Goal: Task Accomplishment & Management: Use online tool/utility

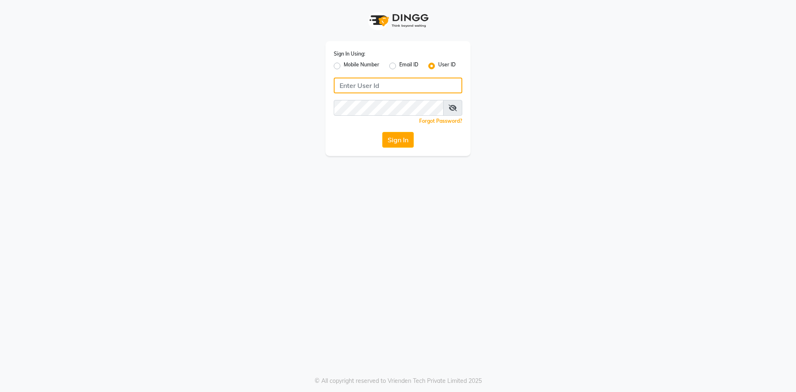
click at [367, 85] on input "Username" at bounding box center [398, 86] width 129 height 16
type input "e3855-01"
click at [382, 132] on button "Sign In" at bounding box center [398, 140] width 32 height 16
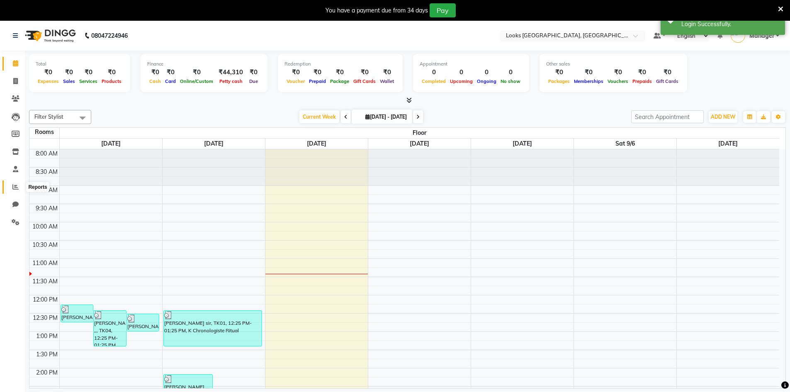
click at [13, 184] on icon at bounding box center [15, 187] width 6 height 6
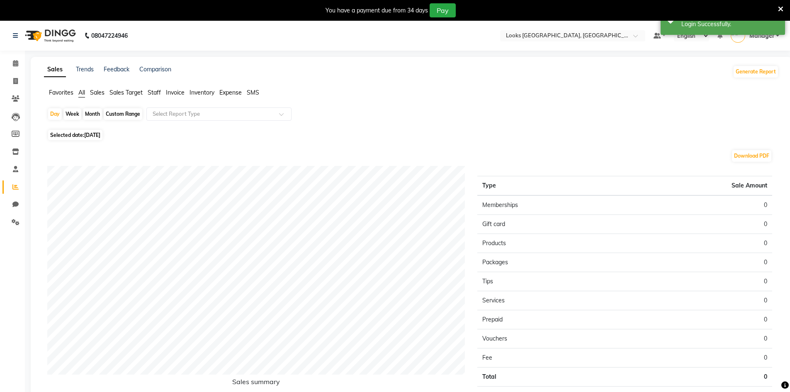
click at [85, 134] on span "[DATE]" at bounding box center [92, 135] width 16 height 6
select select "9"
select select "2025"
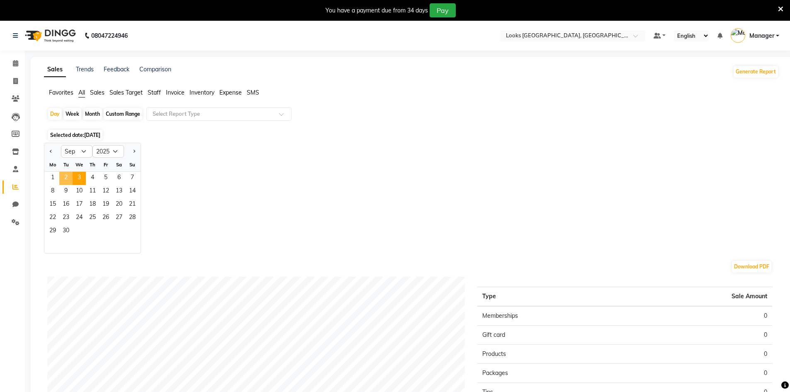
click at [66, 173] on span "2" at bounding box center [65, 178] width 13 height 13
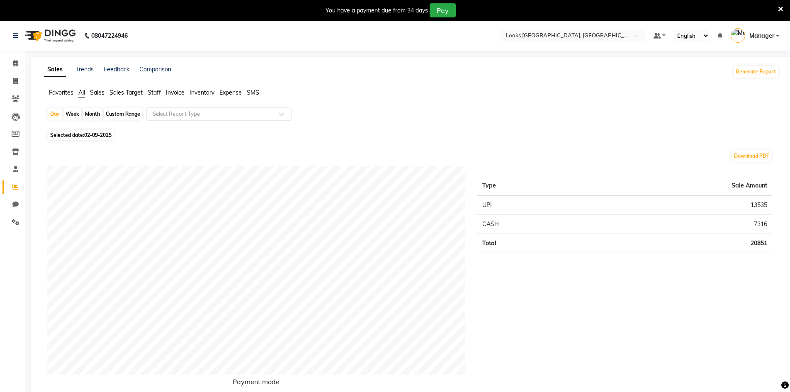
click at [585, 287] on div "Type Sale Amount UPI 13535 CASH 7316 Total 20851" at bounding box center [624, 282] width 307 height 233
click at [155, 90] on span "Staff" at bounding box center [154, 92] width 13 height 7
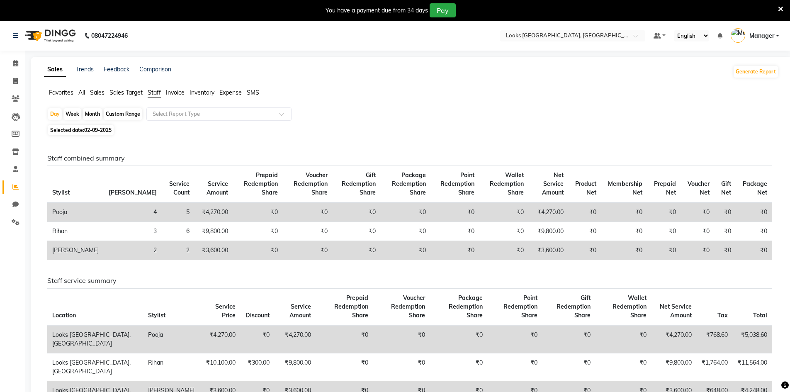
click at [78, 130] on span "Selected date: [DATE]" at bounding box center [81, 130] width 66 height 10
select select "9"
select select "2025"
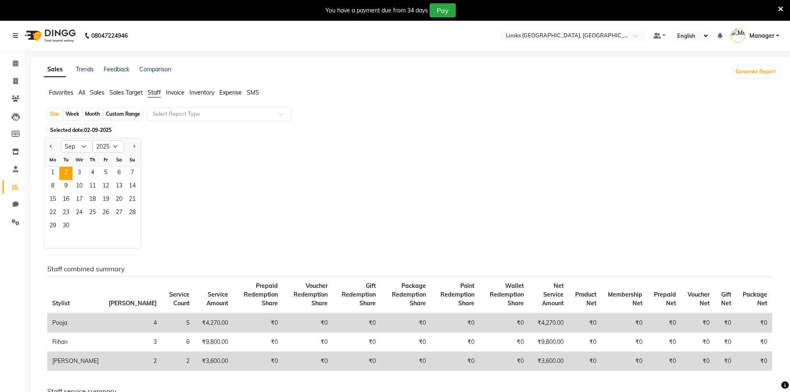
click at [78, 130] on span "Selected date: [DATE]" at bounding box center [81, 130] width 66 height 10
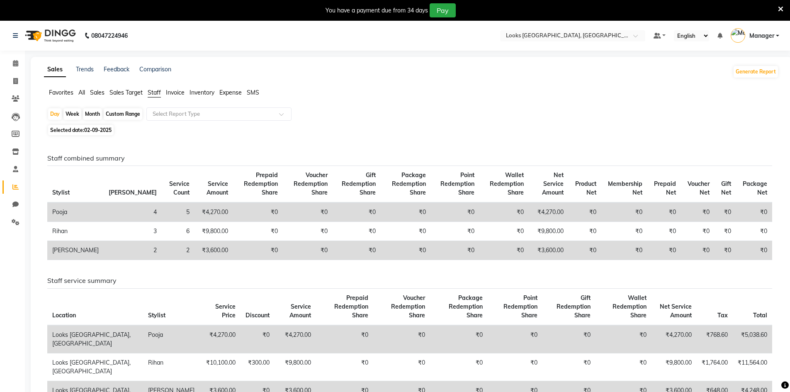
click at [95, 114] on div "Month" at bounding box center [92, 114] width 19 height 12
select select "9"
select select "2025"
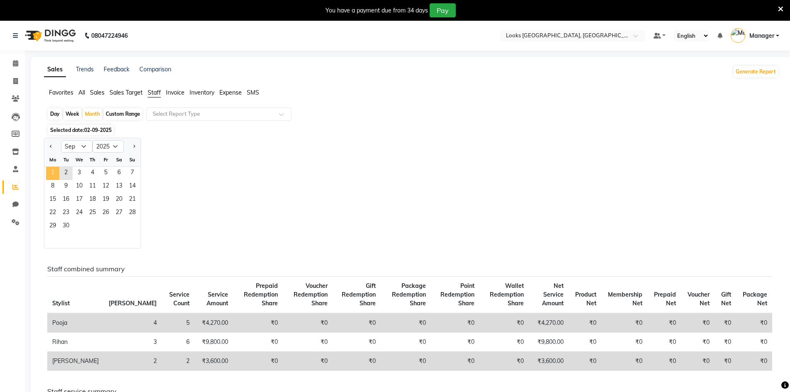
click at [53, 172] on span "1" at bounding box center [52, 173] width 13 height 13
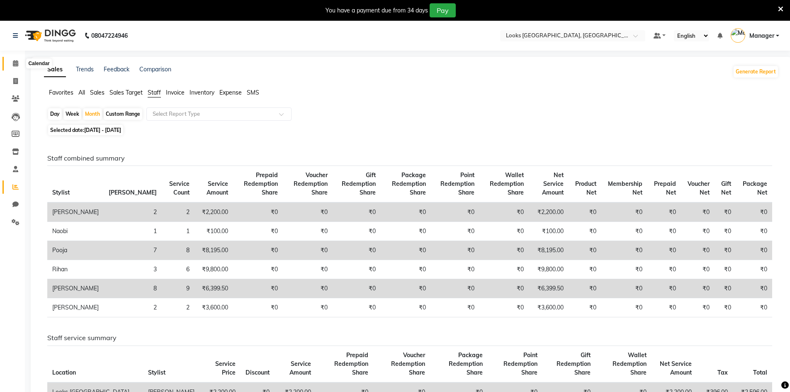
click at [15, 64] on icon at bounding box center [15, 63] width 5 height 6
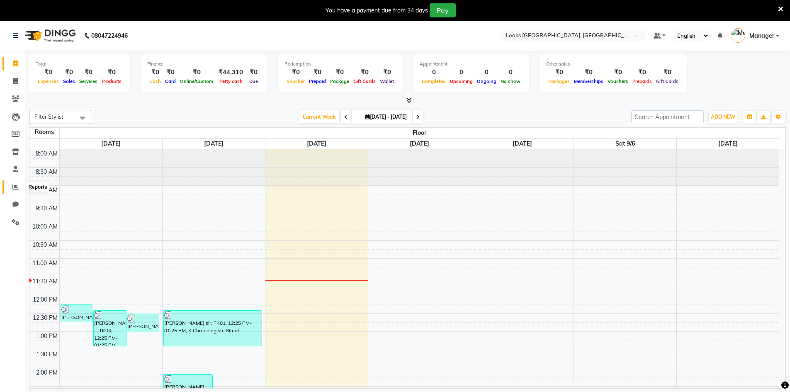
click at [19, 186] on span at bounding box center [15, 187] width 15 height 10
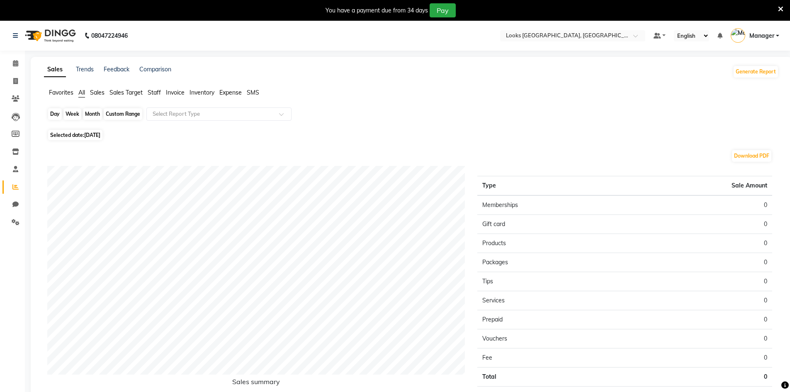
click at [56, 112] on div "Day" at bounding box center [55, 114] width 14 height 12
select select "9"
select select "2025"
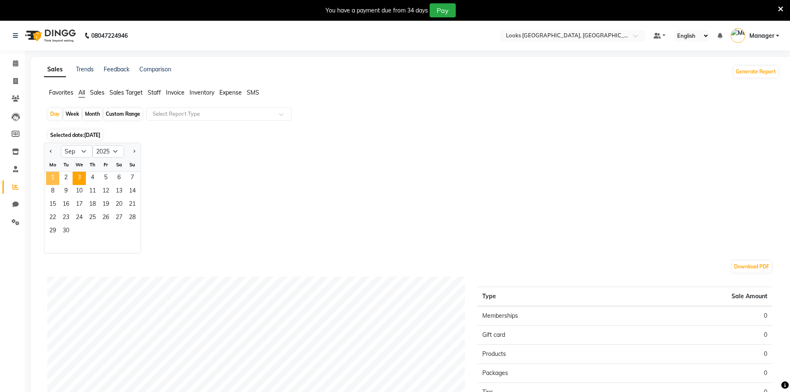
click at [52, 178] on span "1" at bounding box center [52, 178] width 13 height 13
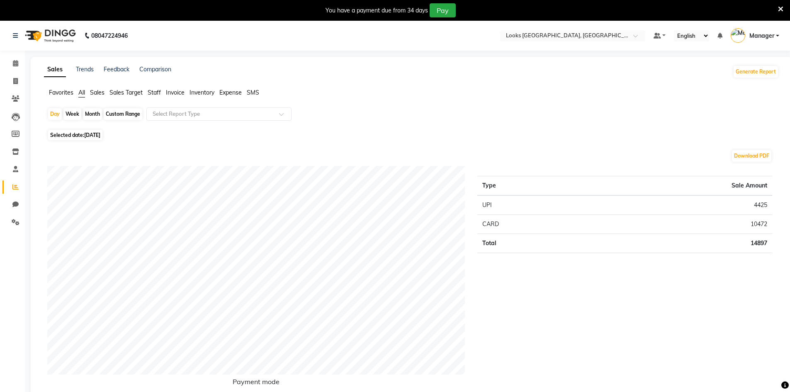
click at [158, 90] on span "Staff" at bounding box center [154, 92] width 13 height 7
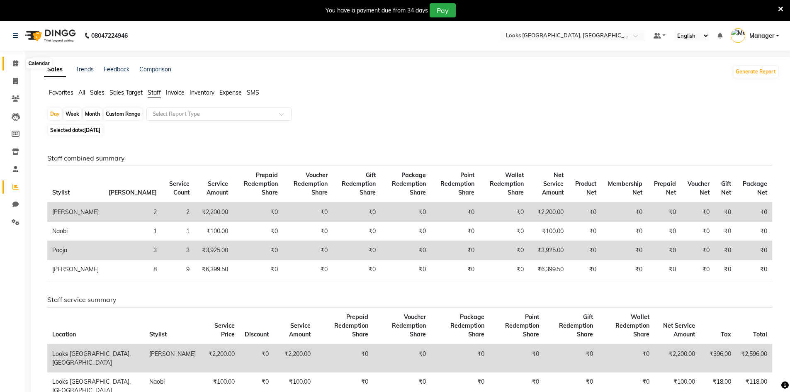
click at [12, 59] on span at bounding box center [15, 64] width 15 height 10
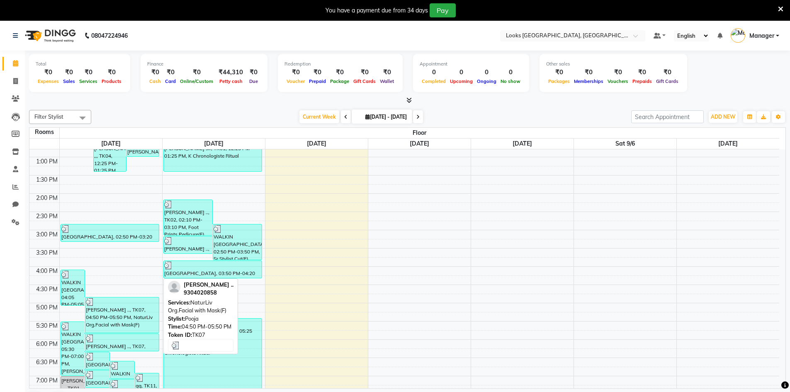
scroll to position [194, 0]
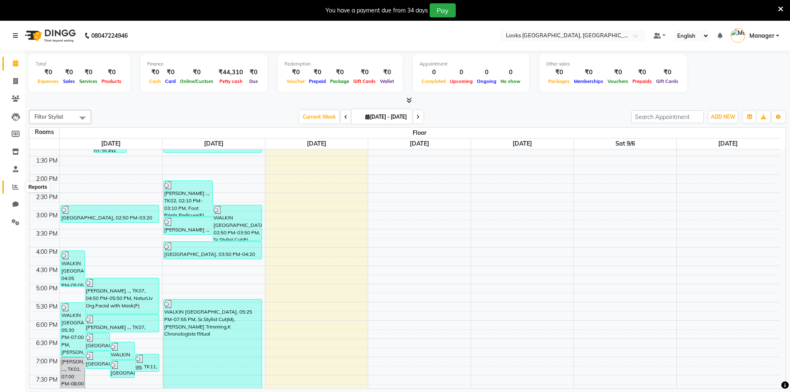
click at [15, 186] on icon at bounding box center [15, 187] width 6 height 6
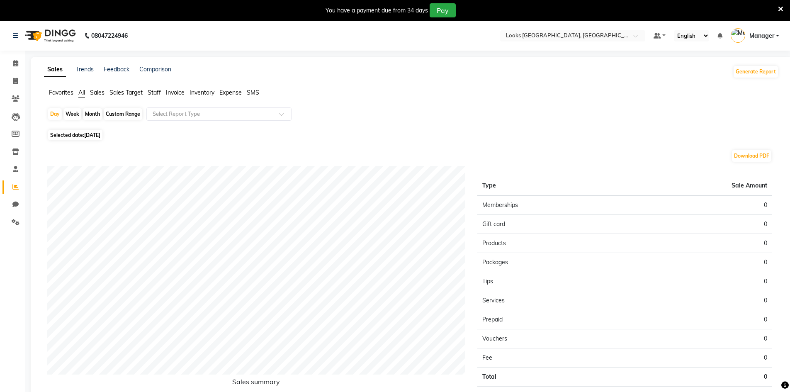
click at [73, 136] on span "Selected date: [DATE]" at bounding box center [75, 135] width 54 height 10
select select "9"
select select "2025"
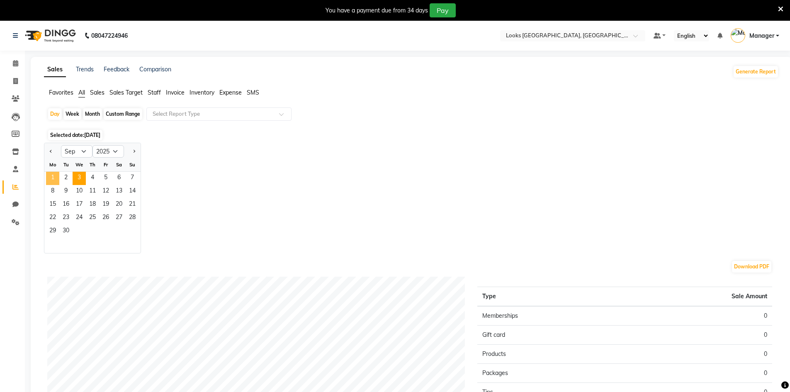
click at [51, 177] on span "1" at bounding box center [52, 178] width 13 height 13
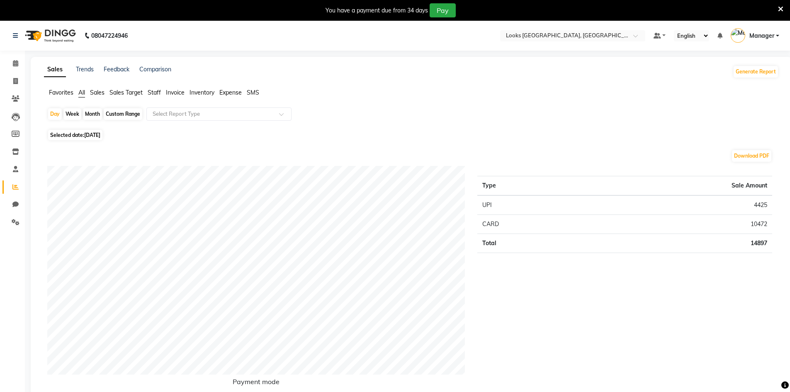
click at [157, 89] on span "Staff" at bounding box center [154, 92] width 13 height 7
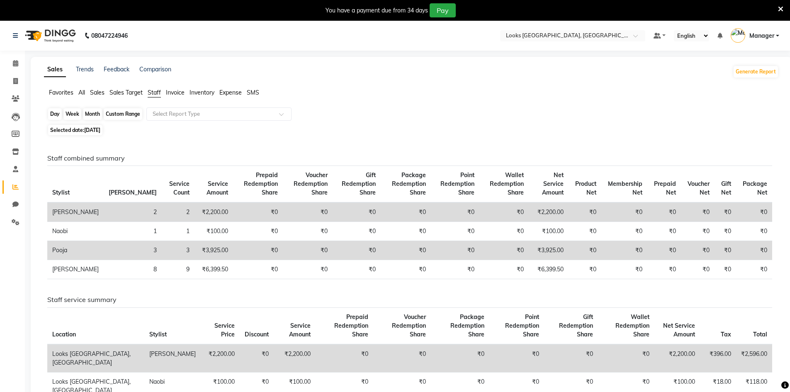
click at [55, 113] on div "Day" at bounding box center [55, 114] width 14 height 12
select select "9"
select select "2025"
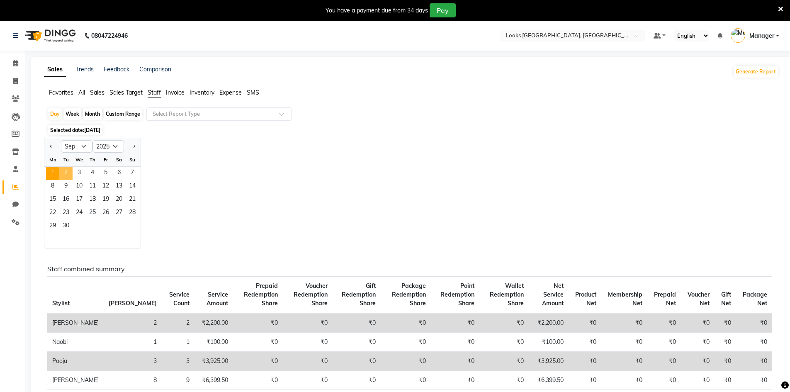
click at [65, 170] on span "2" at bounding box center [65, 173] width 13 height 13
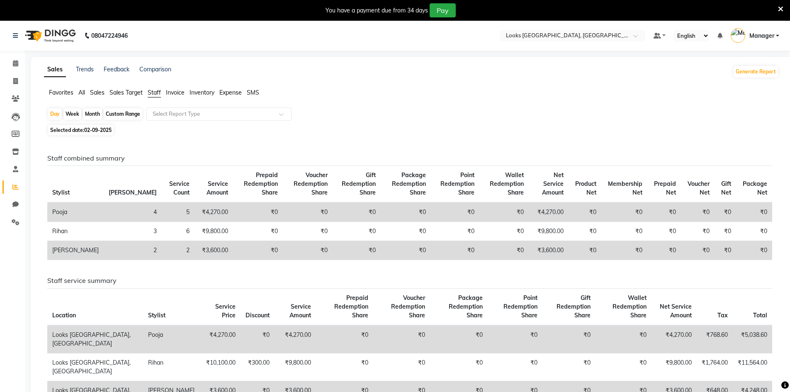
click at [80, 90] on span "All" at bounding box center [81, 92] width 7 height 7
